Goal: Task Accomplishment & Management: Use online tool/utility

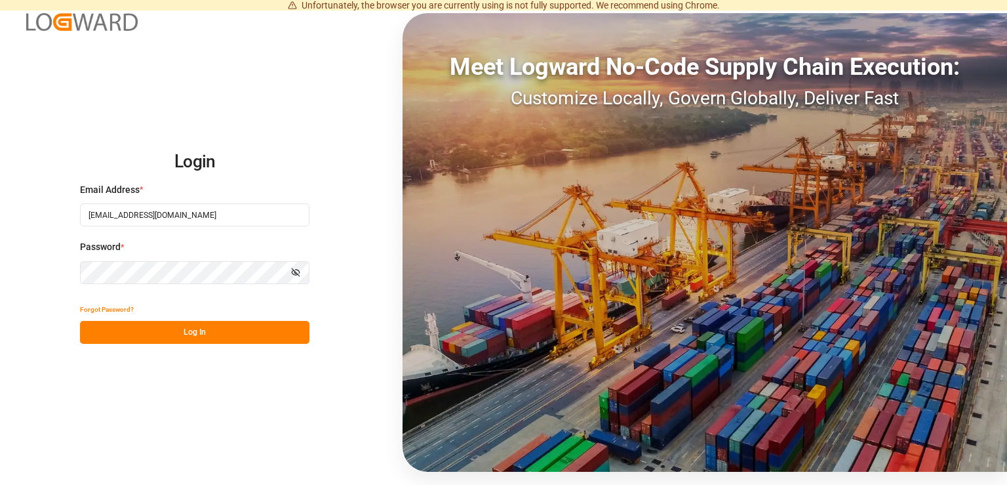
click at [197, 338] on button "Log In" at bounding box center [194, 332] width 229 height 23
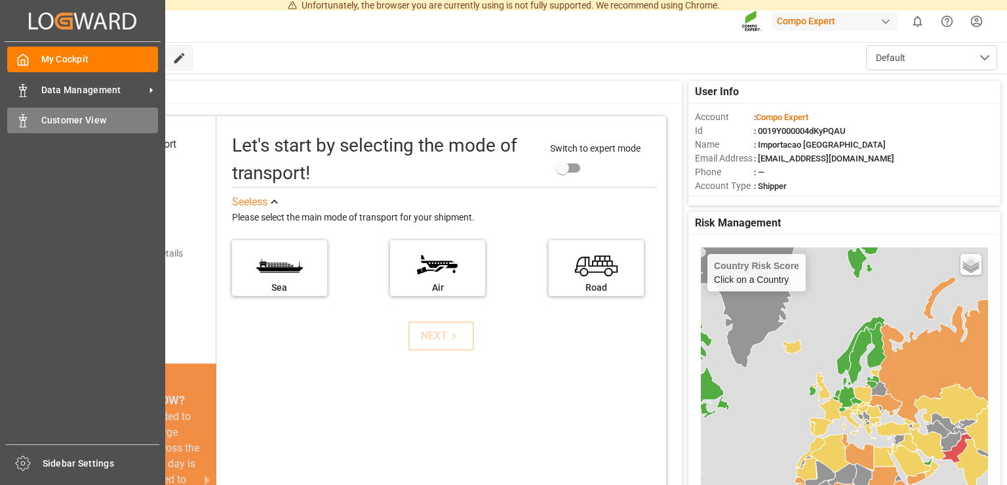
click at [32, 118] on div "Customer View Customer View" at bounding box center [82, 121] width 151 height 26
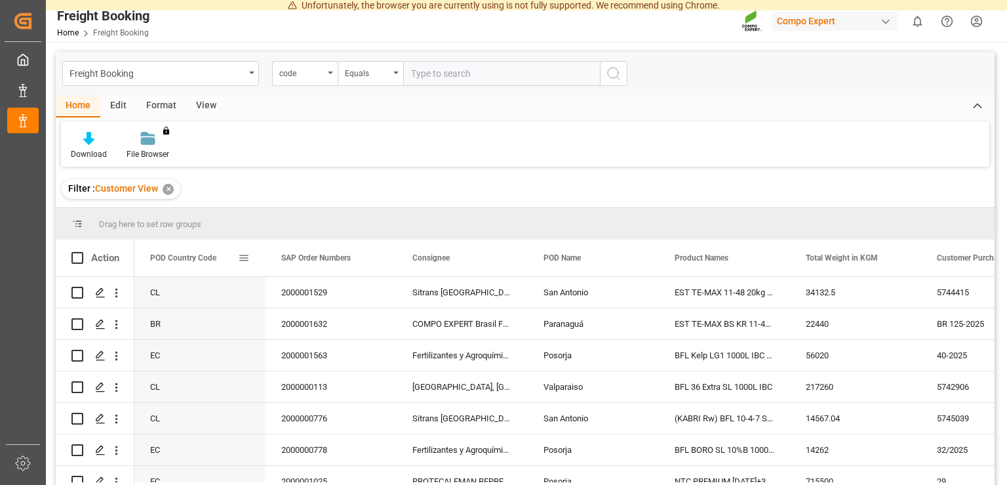
click at [248, 258] on span at bounding box center [244, 258] width 12 height 12
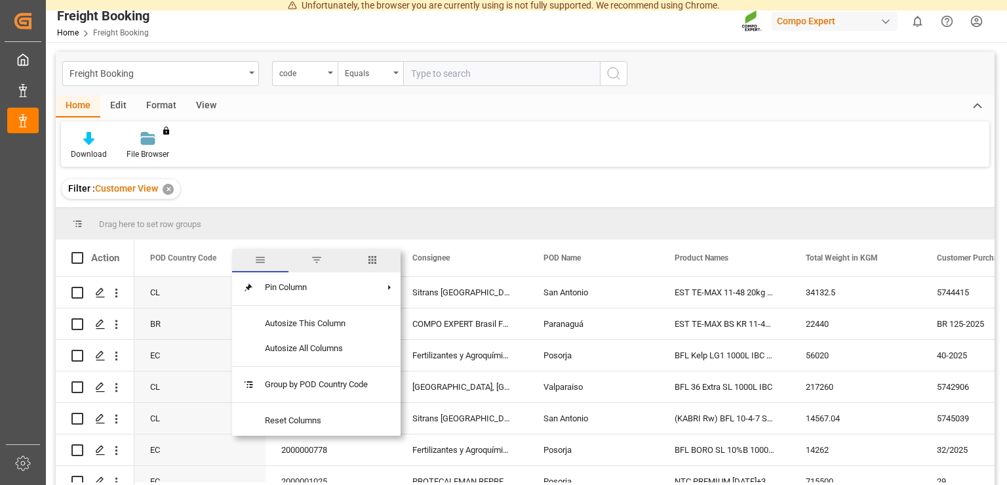
click at [317, 266] on span "filter" at bounding box center [317, 260] width 12 height 12
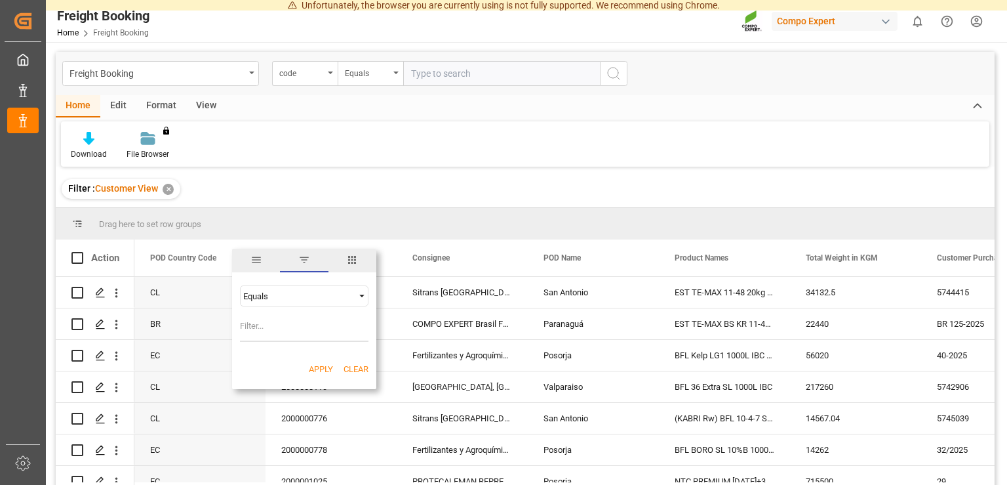
click at [270, 327] on input "Filter Value" at bounding box center [304, 328] width 129 height 26
type input "BR"
click at [324, 371] on button "Apply" at bounding box center [321, 369] width 24 height 13
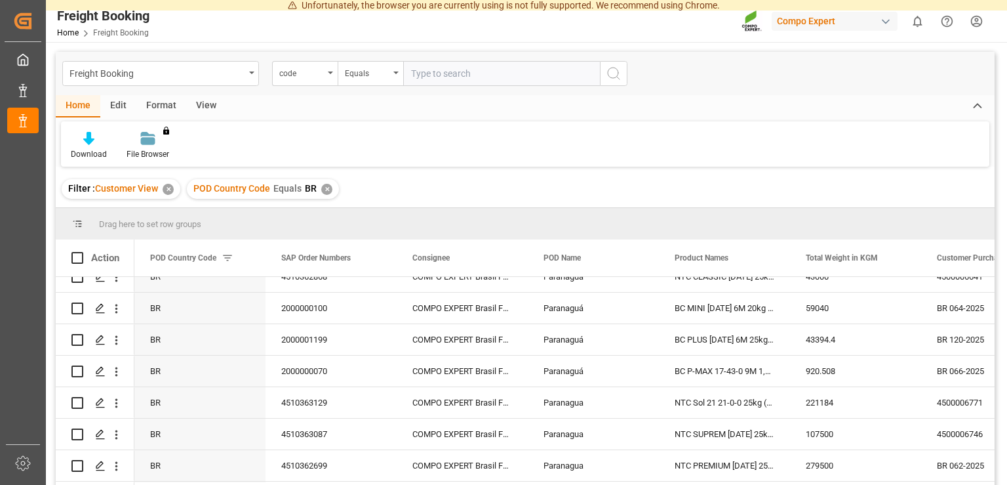
scroll to position [329, 0]
click at [102, 434] on polygon "Press SPACE to select this row." at bounding box center [99, 434] width 7 height 7
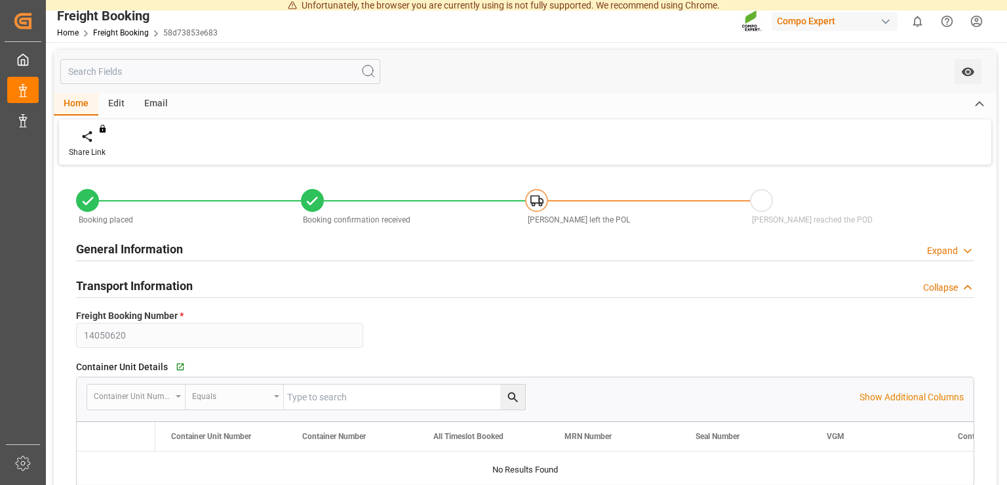
type input "14050620"
type textarea "BR 062-2025"
type input "4510362699"
type textarea "47585047; 47585051; 47585045; 47585046; 47585050; 47585042; 47585043; 47585049;…"
type textarea "Z1"
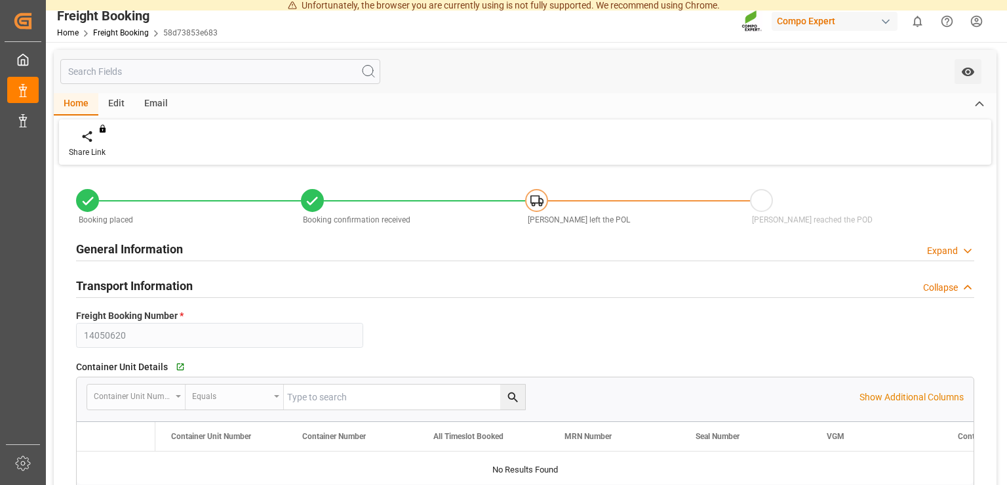
type input "[DATE] 00:00"
type input "MAEU"
type input "258245867"
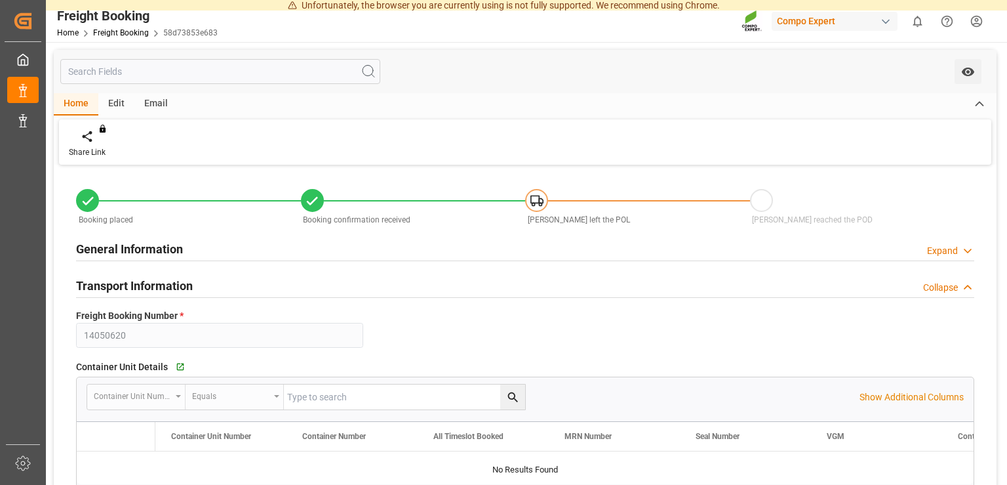
type input "[DATE] 00:00"
type input "MAERSK LA PAZ"
type input "9526899"
type input "[DATE] 07:45"
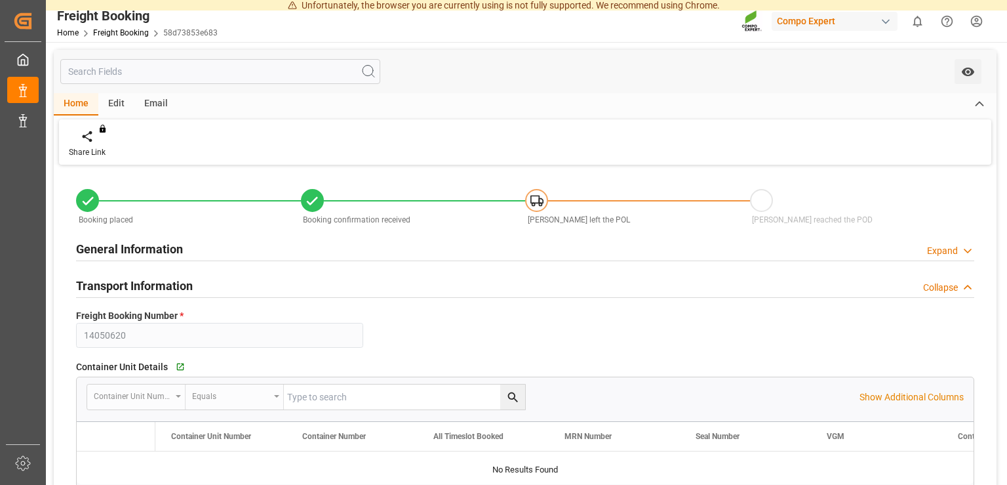
type input "[DATE] 10:00"
type input "MAERSK LA PAZ"
type input "9526899"
type input "BEANR"
type input "[GEOGRAPHIC_DATA]"
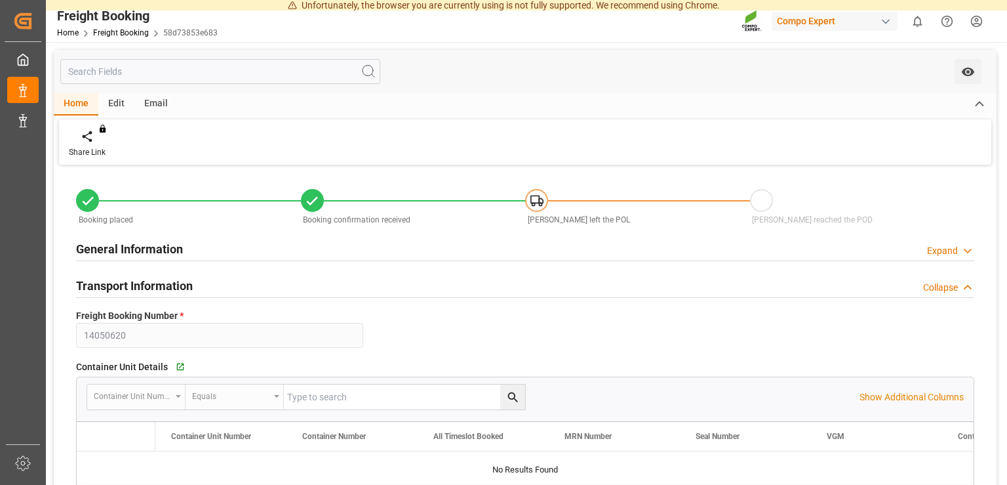
type input "BRPNG"
type input "Paranagua"
type textarea "CIF"
type textarea "NTC PREMIUM [DATE] 25kg (x42) INT MTO"
type textarea "2566614899"
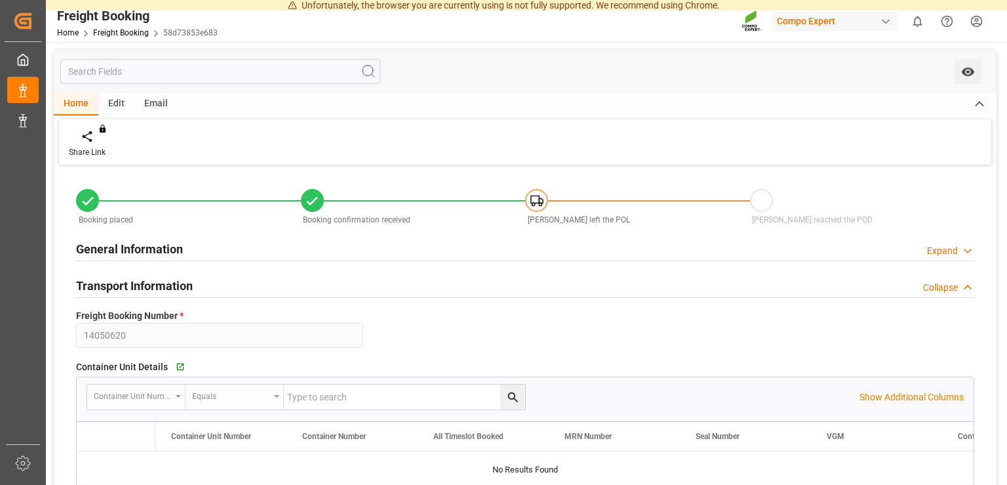
type input "260"
type input "[DATE] 11:10"
type input "[DATE] 13:22"
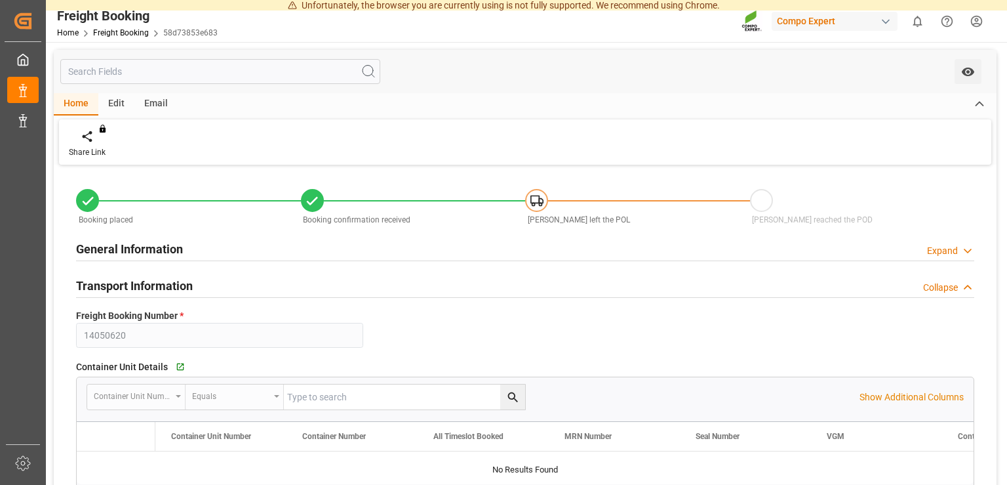
type input "[DATE] 13:22"
type input "279500"
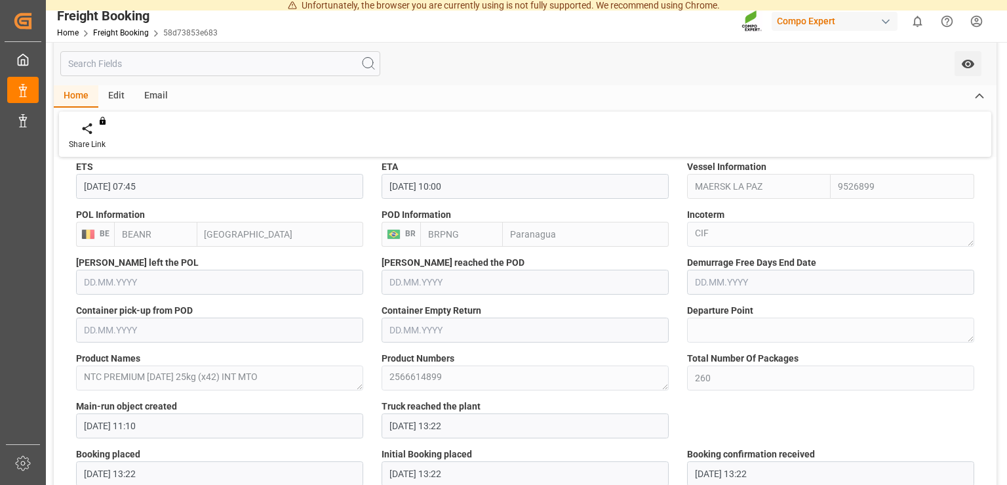
scroll to position [1124, 0]
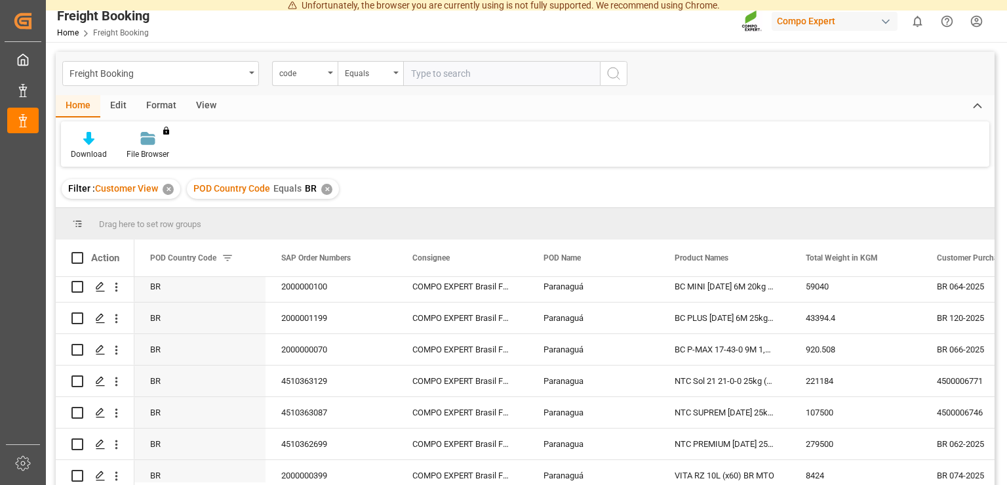
scroll to position [329, 0]
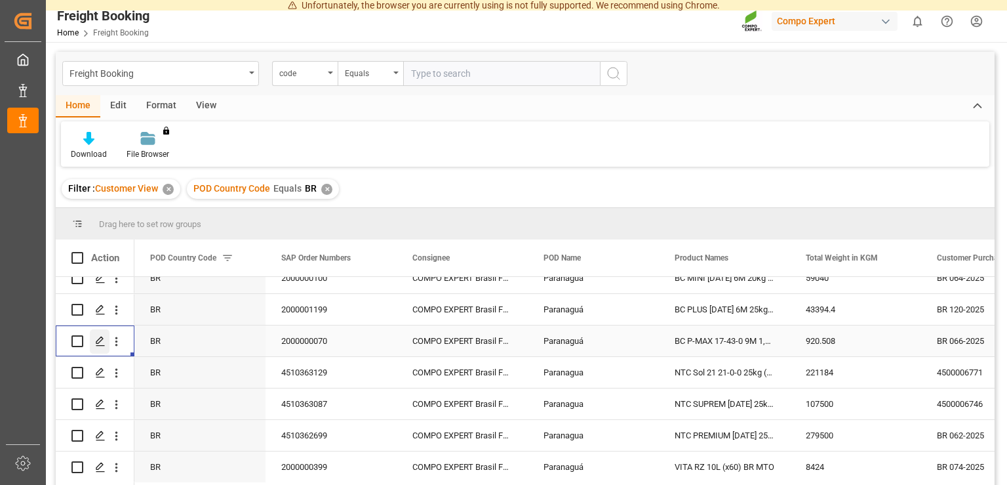
click at [104, 346] on icon "Press SPACE to select this row." at bounding box center [100, 341] width 10 height 10
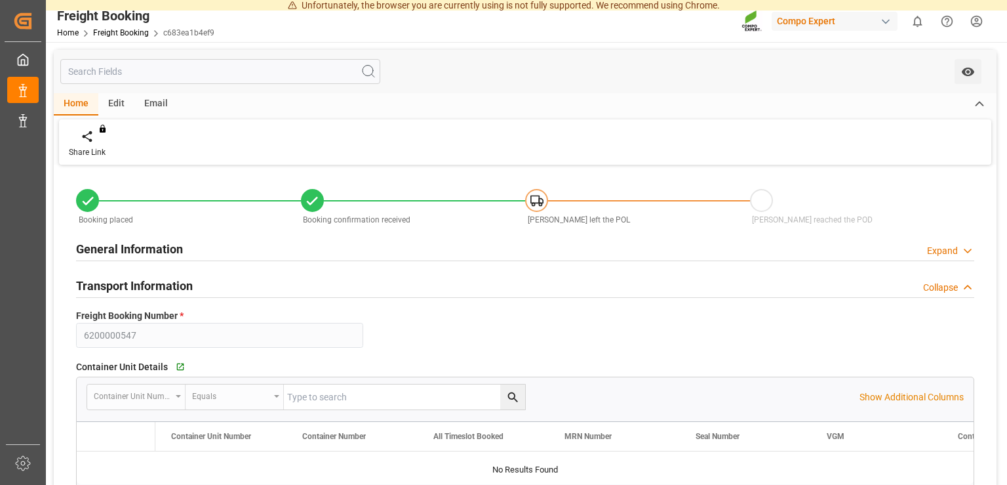
type input "6200000547"
type textarea "BR 066-2025"
type input "2000000070"
type textarea "4100000231"
type textarea "ZSEA"
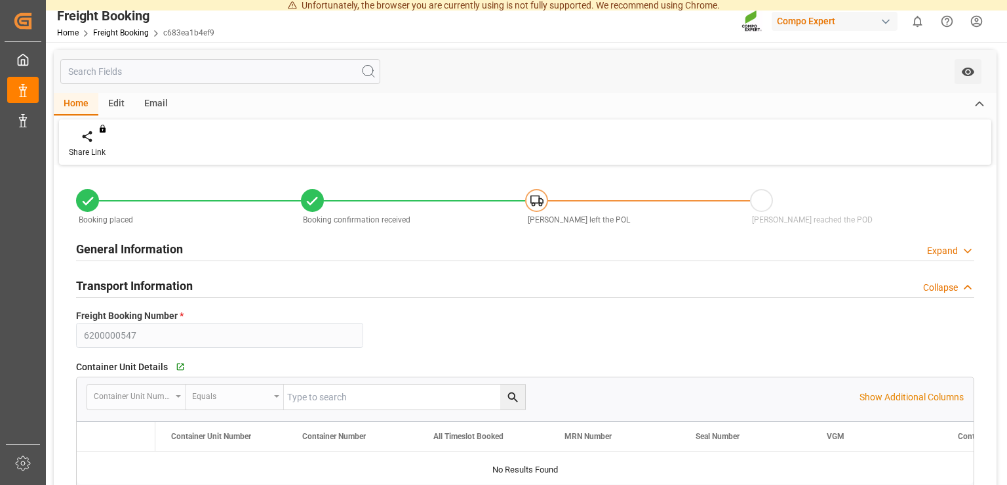
type input "[DATE] 01:00"
type input "PNG223075"
type input "[DATE] 01:00"
type input "MAERSK LABREA"
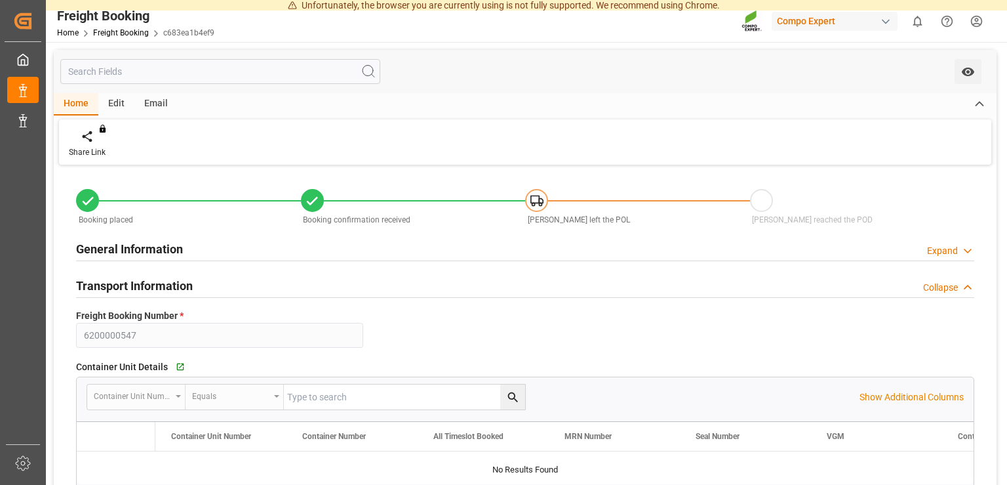
type input "9527063"
type input "DEHAM"
type input "[GEOGRAPHIC_DATA]"
type input "BRPNG"
type input "Paranaguá"
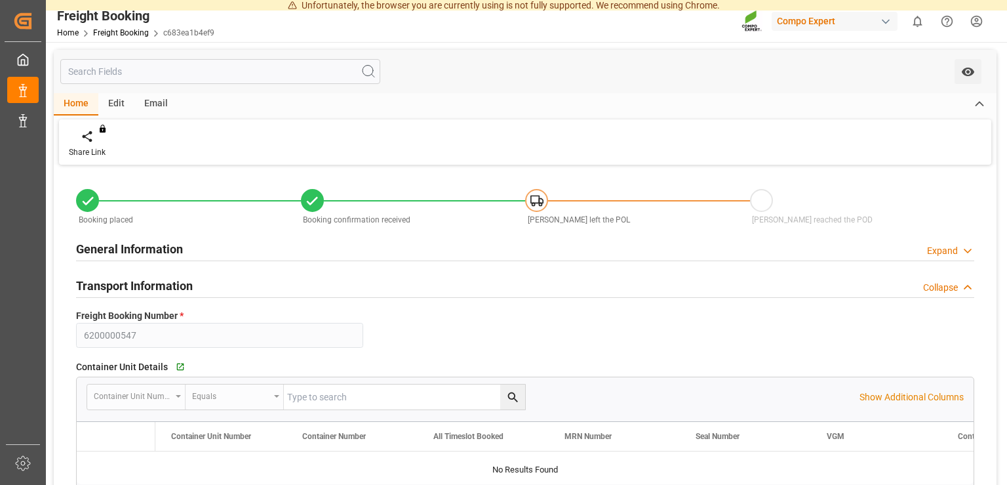
type textarea "CIF"
type textarea "SP_EWM"
type textarea "BC P-MAX 17-43-0 9M 1,05T BB CG"
type textarea "2495712000"
type input "0"
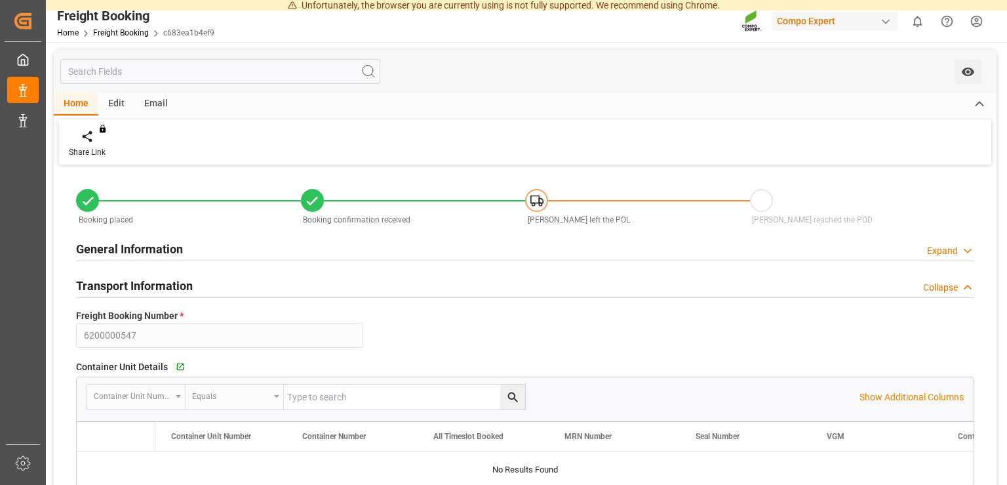
type input "[DATE] 11:33"
type input "[DATE] 13:48"
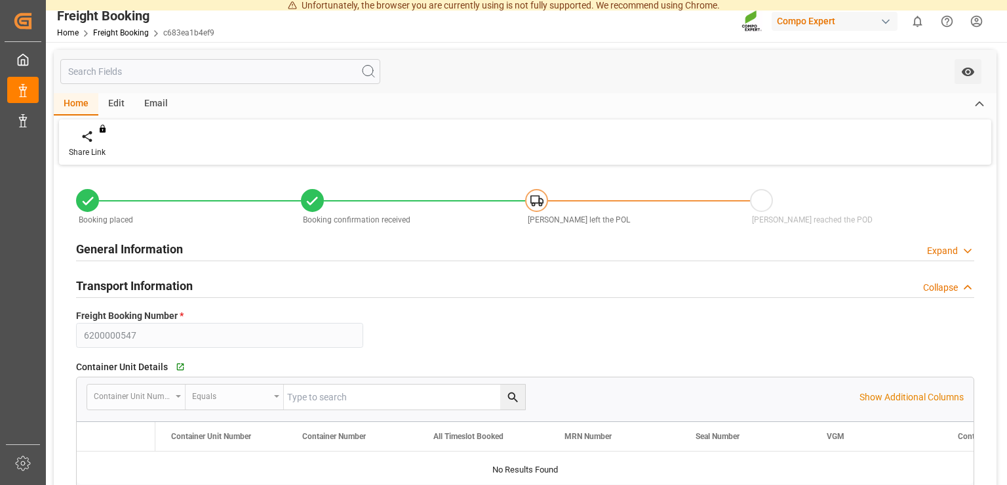
type input "[DATE] 13:48"
type input "[DATE] 10:14"
type input "920.508"
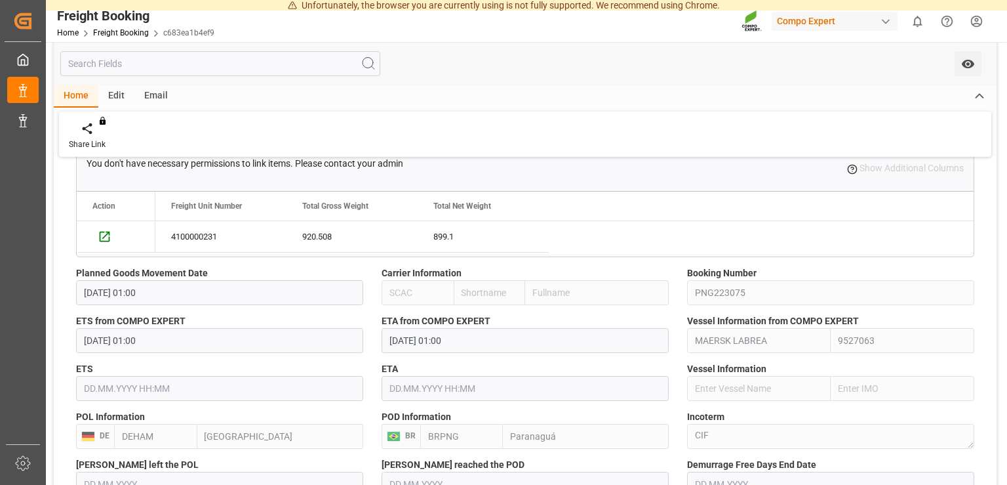
scroll to position [628, 0]
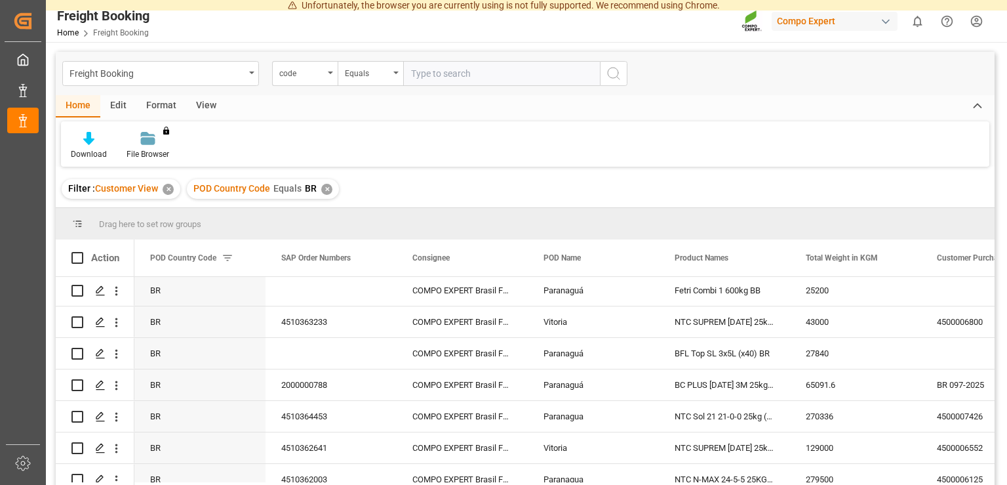
scroll to position [1674, 0]
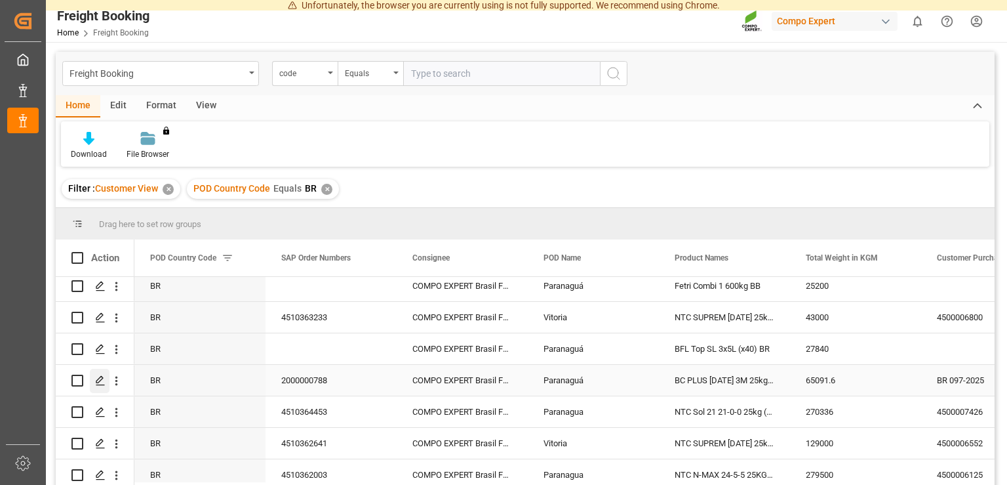
click at [101, 380] on polygon "Press SPACE to select this row." at bounding box center [99, 379] width 7 height 7
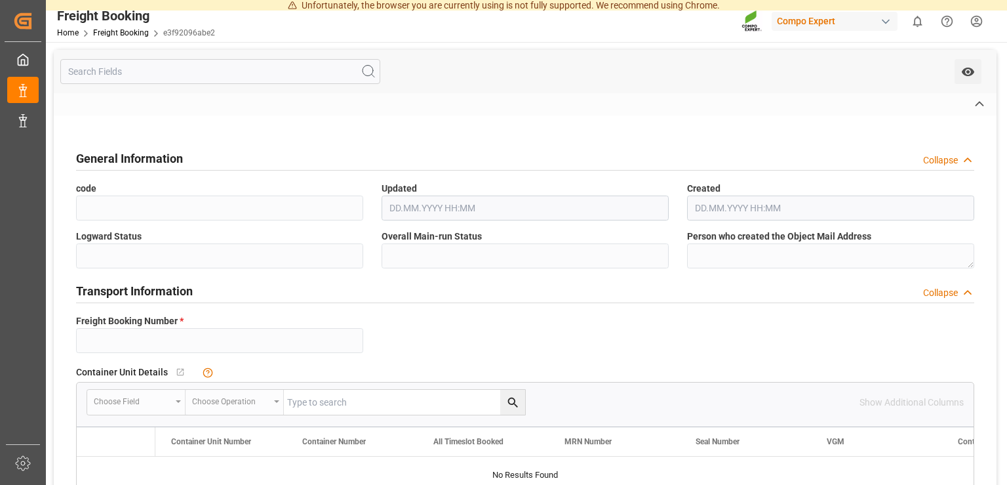
type input "6200000402"
type textarea "BR 097-2025"
type input "2000000788"
type textarea "4100002738; 4100002739"
type textarea "ZSEA"
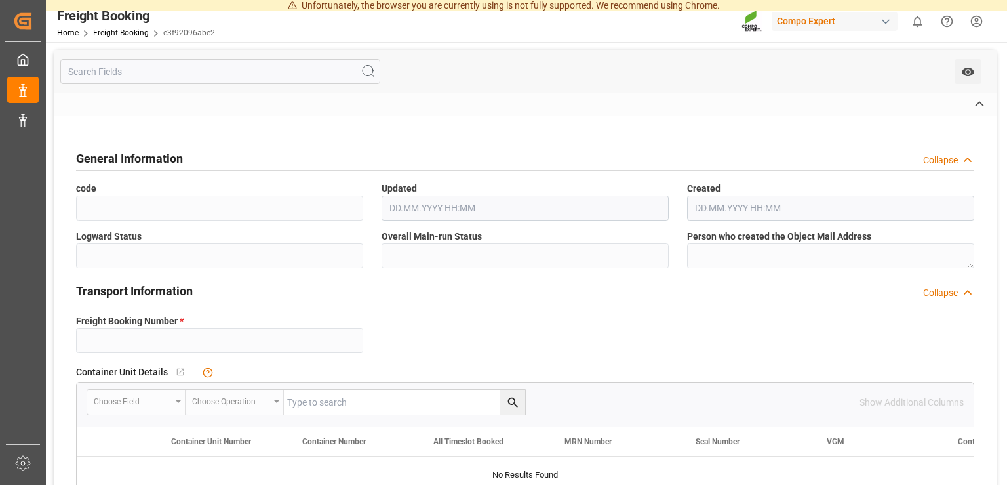
type input "[DATE] 01:00"
type input "MEDU"
type input "459IHA1428401"
type input "[DATE] 01:00"
type input "[DATE] 06:00"
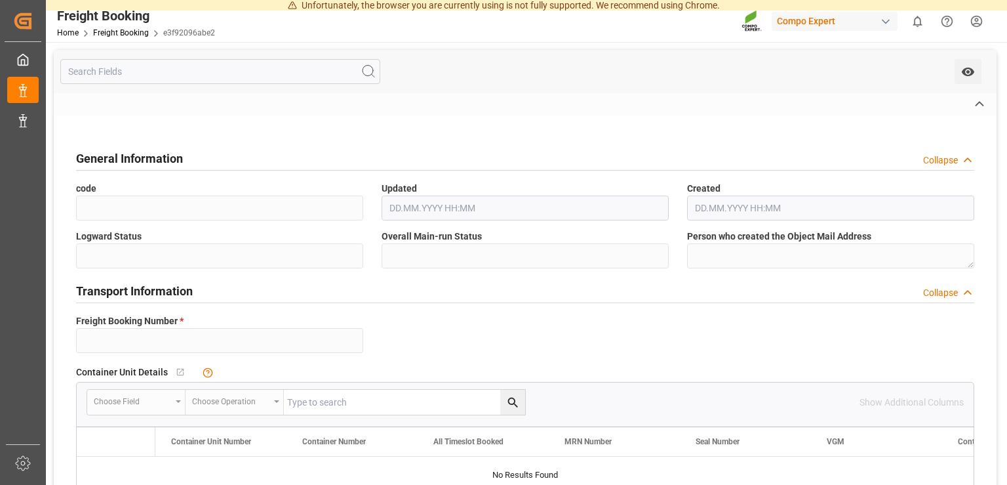
type input "MSC GISELLE"
type input "9720196"
type input "NLRTM"
type input "[GEOGRAPHIC_DATA]"
type input "BRPNG"
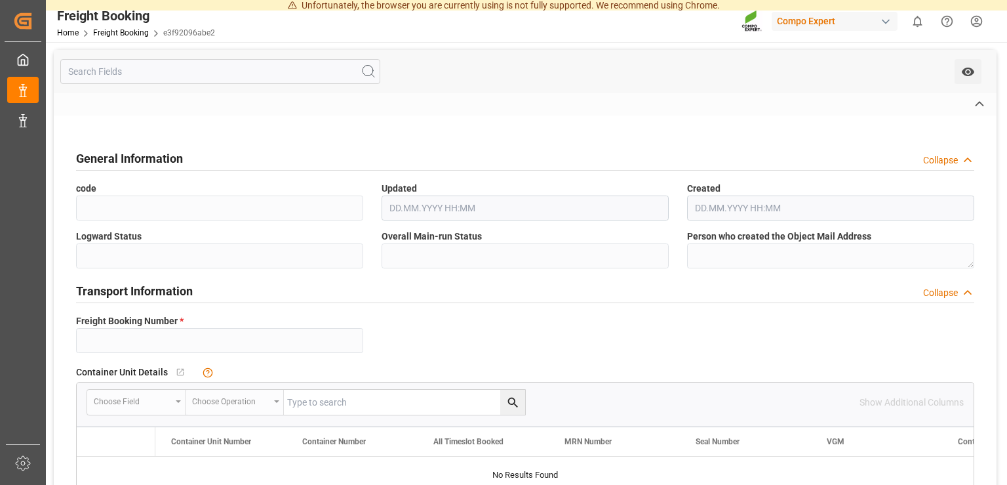
type input "Paranaguá"
type textarea "CIF"
type textarea "SP_EWM"
type textarea "BC PLUS [DATE] 3M 25kg (x42) WW"
type textarea "1567102899"
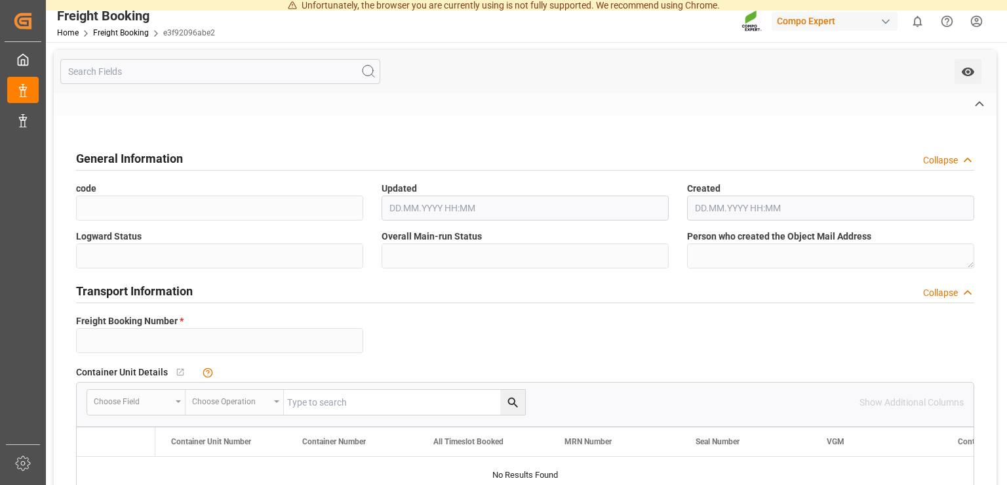
type input "0"
type input "[DATE] 14:27"
type input "[DATE] 09:35"
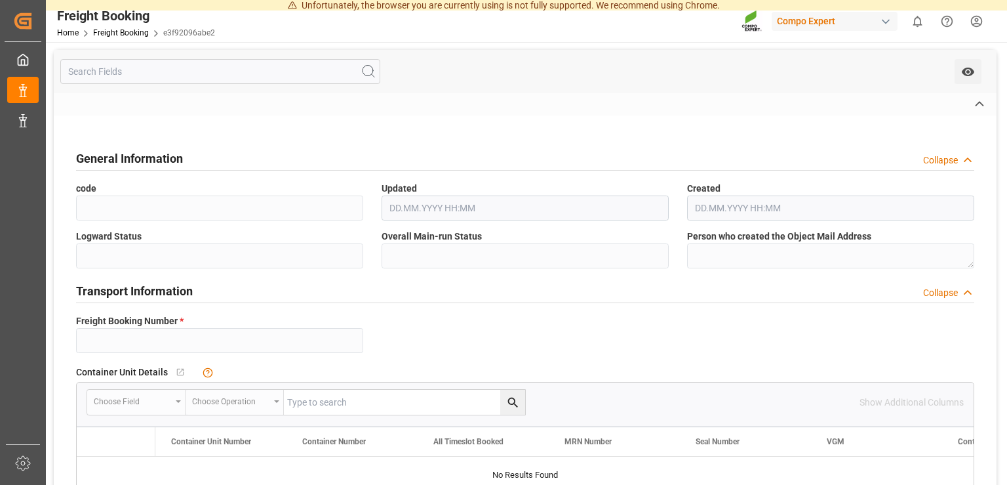
type input "[DATE] 09:33"
type input "65091.6"
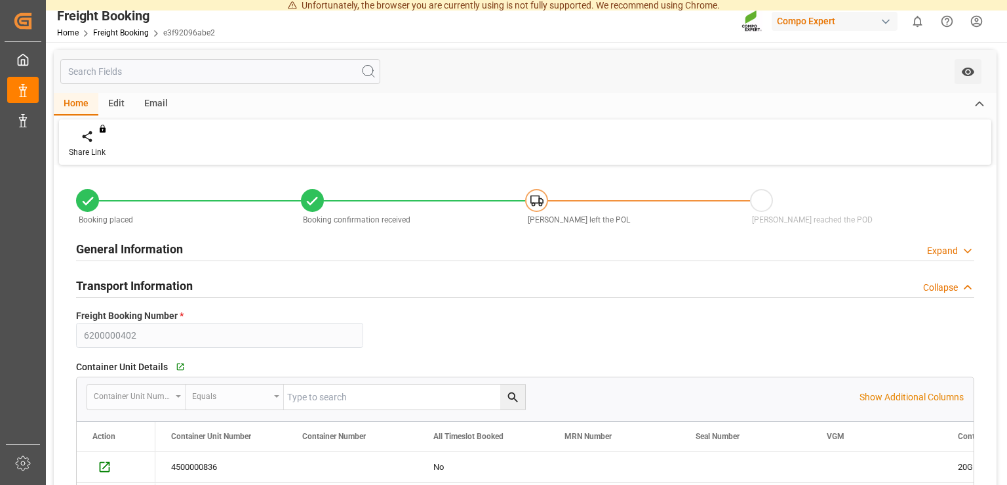
click at [626, 298] on div at bounding box center [525, 297] width 898 height 1
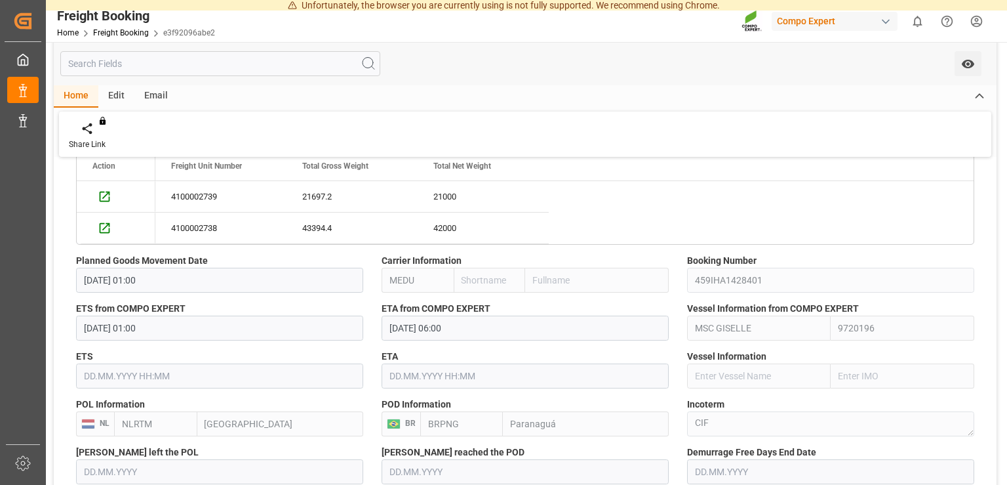
scroll to position [727, 0]
